Goal: Task Accomplishment & Management: Use online tool/utility

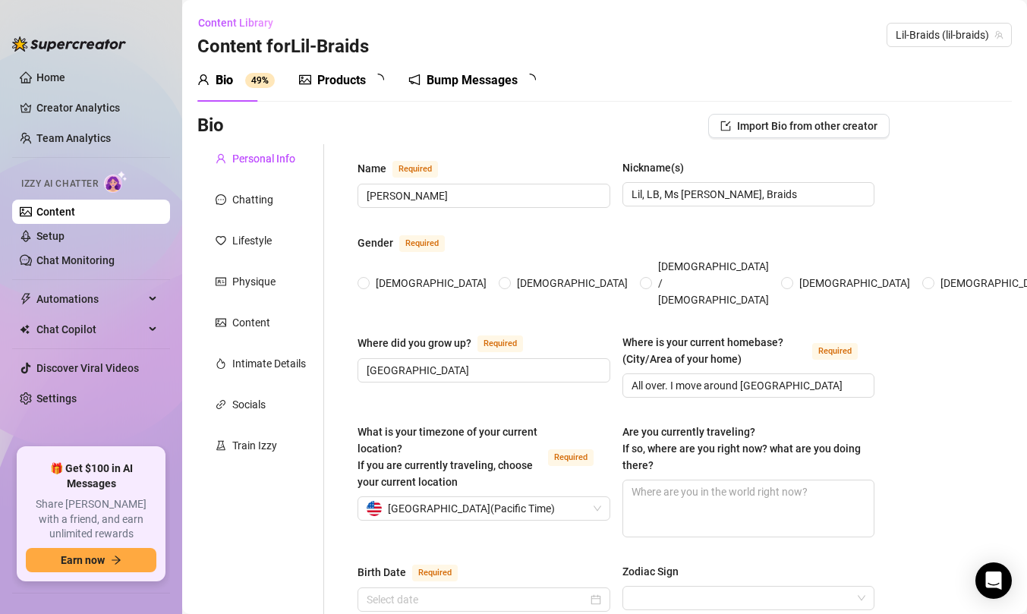
radio input "true"
click at [65, 306] on span "Automations" at bounding box center [90, 299] width 108 height 24
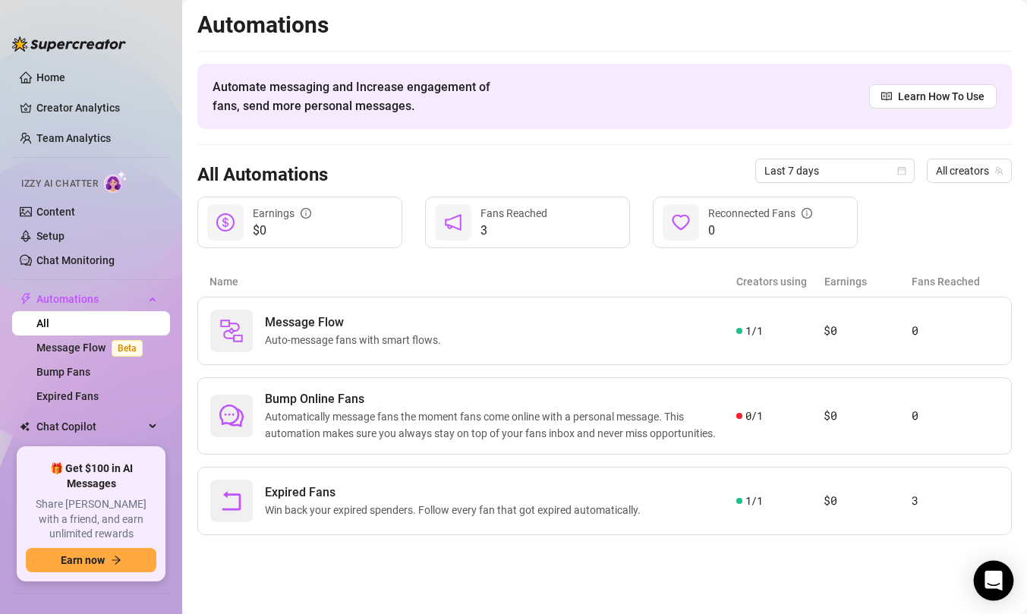
click at [991, 584] on icon "Open Intercom Messenger" at bounding box center [994, 581] width 20 height 20
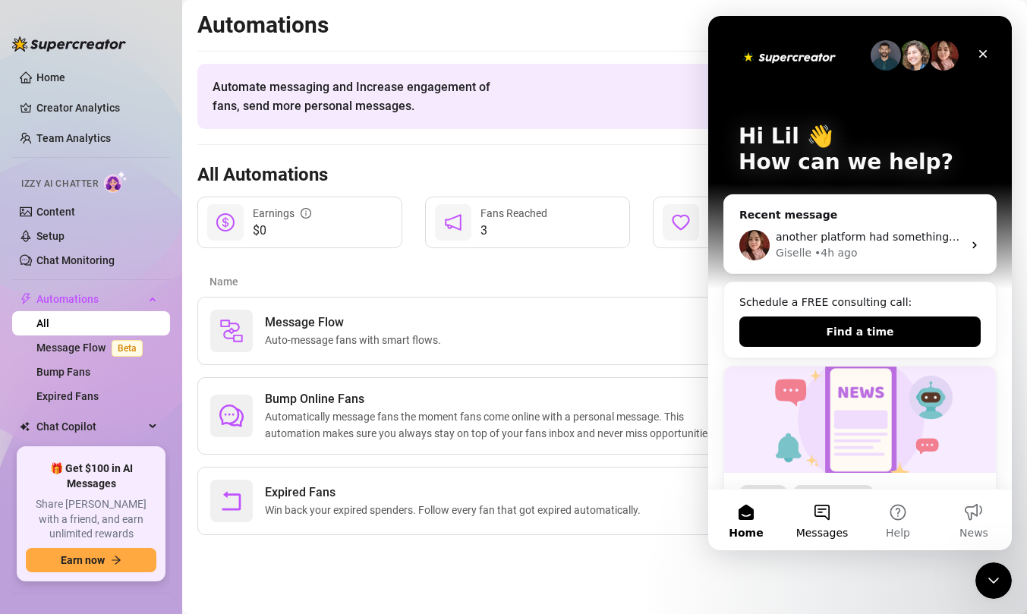
click at [850, 520] on button "Messages" at bounding box center [822, 520] width 76 height 61
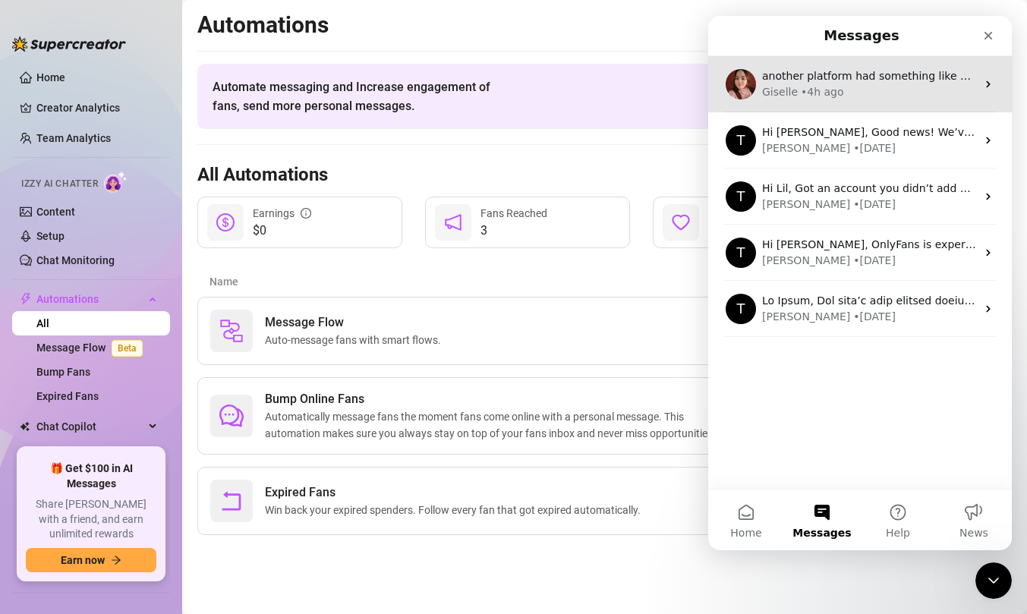
click at [886, 82] on div "another platform had something like {displayname|name}" at bounding box center [869, 76] width 214 height 16
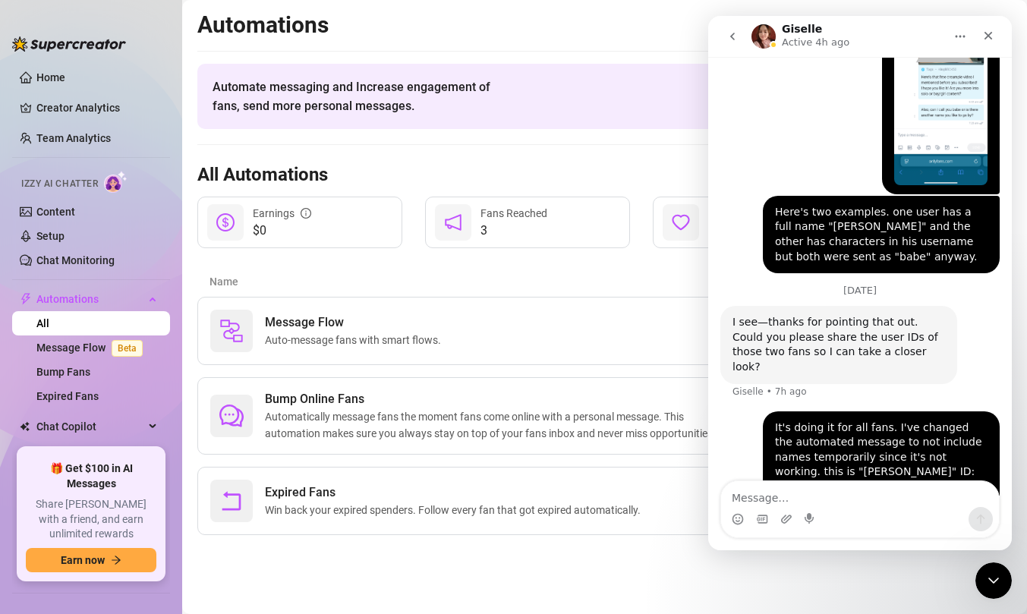
scroll to position [3368, 0]
drag, startPoint x: 556, startPoint y: 276, endPoint x: 568, endPoint y: 282, distance: 13.3
